Goal: Task Accomplishment & Management: Manage account settings

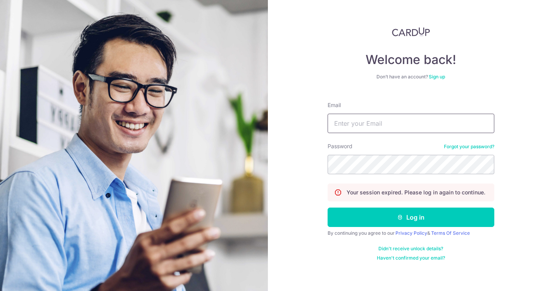
click at [356, 129] on input "Email" at bounding box center [411, 123] width 167 height 19
type input "[PERSON_NAME][EMAIL_ADDRESS][DOMAIN_NAME]"
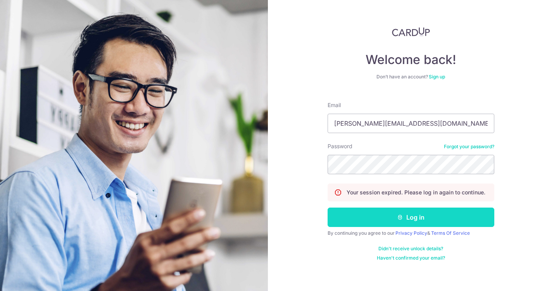
click at [402, 221] on button "Log in" at bounding box center [411, 216] width 167 height 19
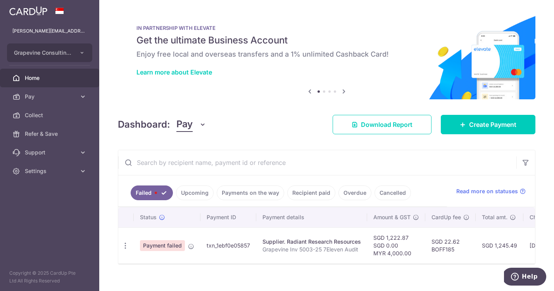
scroll to position [10, 0]
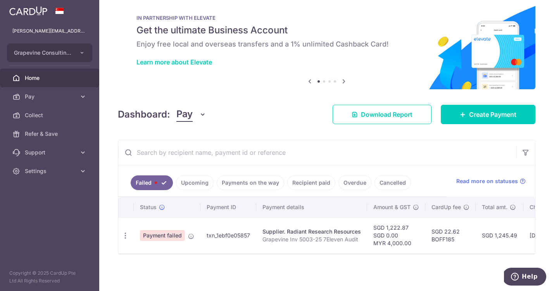
click at [190, 181] on link "Upcoming" at bounding box center [195, 182] width 38 height 15
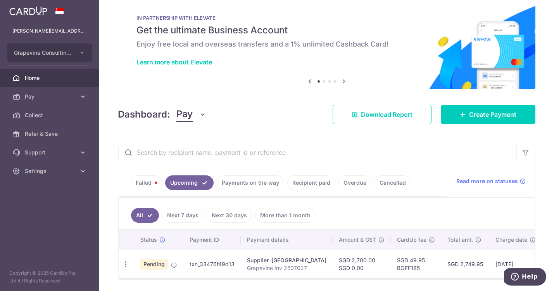
scroll to position [35, 0]
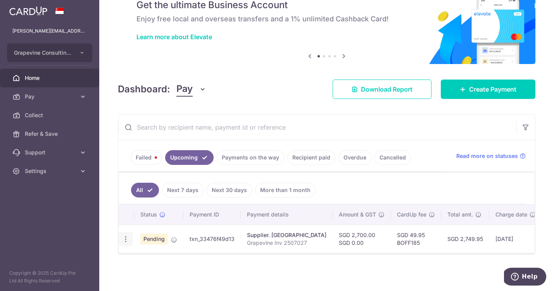
click at [124, 240] on icon "button" at bounding box center [126, 239] width 8 height 8
click at [150, 282] on span "Cancel payment" at bounding box center [167, 278] width 52 height 9
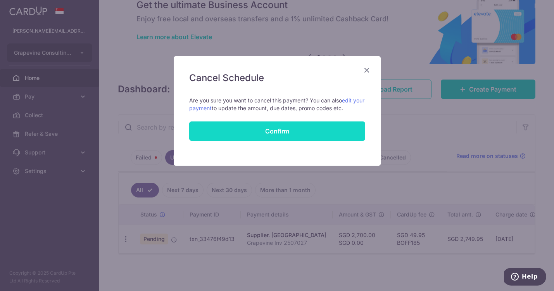
click at [256, 131] on button "Confirm" at bounding box center [277, 130] width 176 height 19
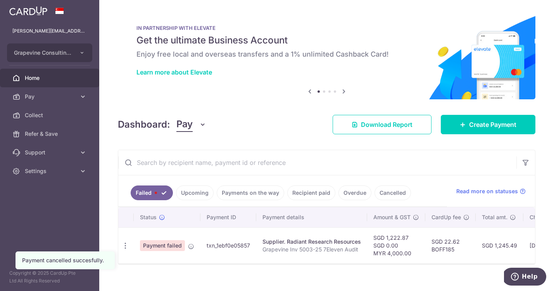
click at [235, 195] on link "Payments on the way" at bounding box center [250, 192] width 67 height 15
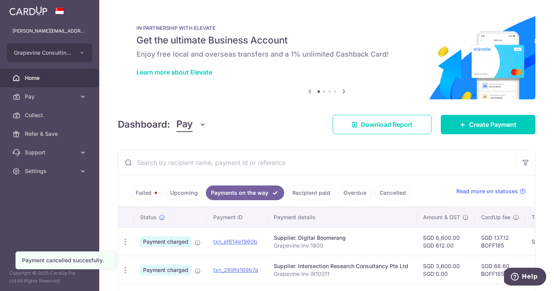
scroll to position [87, 0]
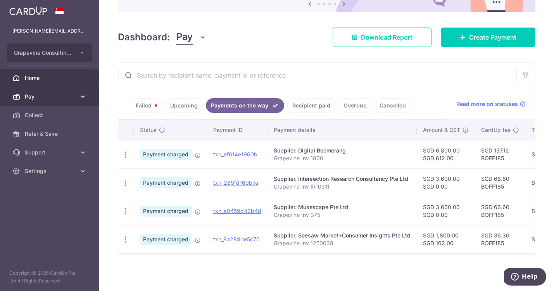
click at [62, 97] on span "Pay" at bounding box center [50, 97] width 51 height 8
